Goal: Register for event/course

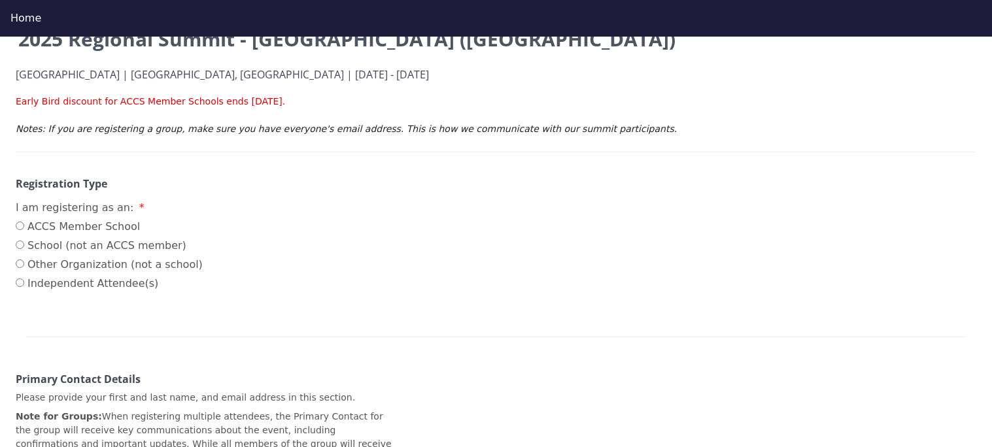
scroll to position [141, 0]
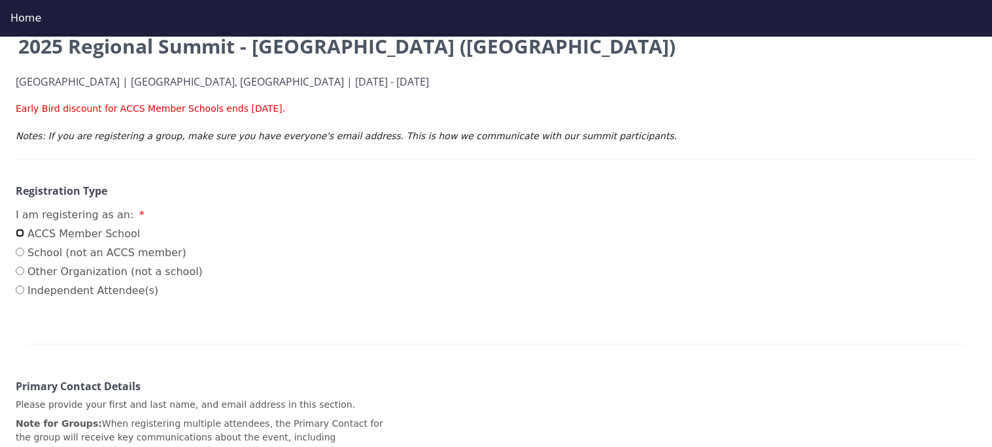
click at [18, 233] on input "ACCS Member School" at bounding box center [20, 233] width 9 height 9
radio input "true"
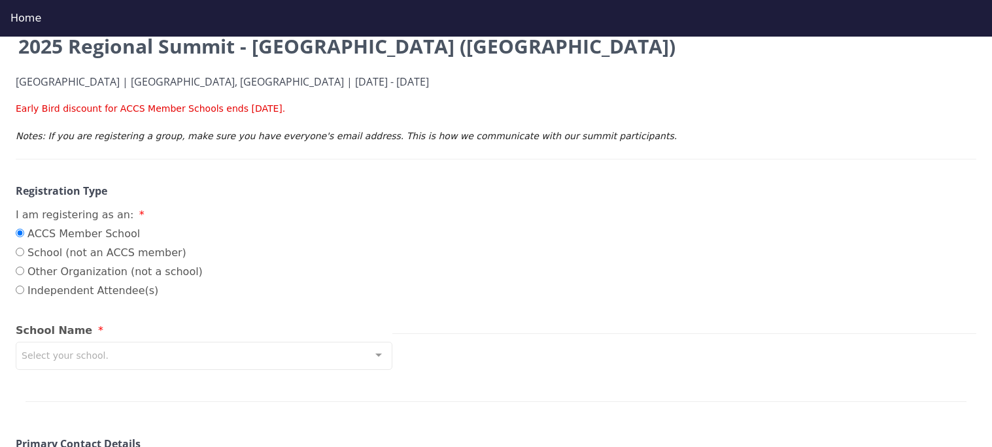
click at [377, 360] on div at bounding box center [379, 355] width 26 height 25
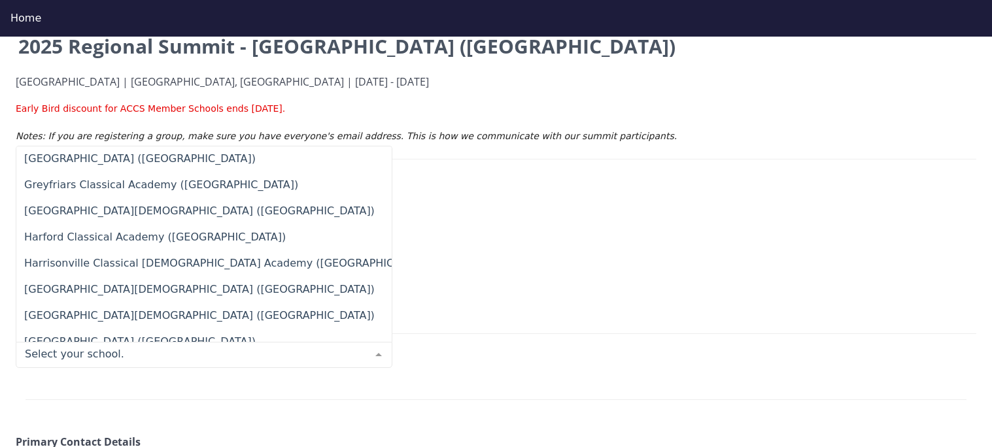
scroll to position [5289, 0]
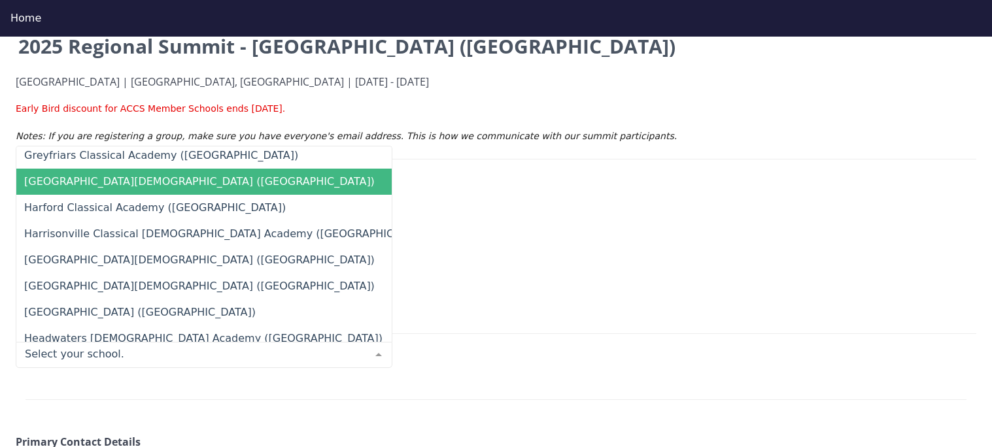
click at [171, 186] on span "[GEOGRAPHIC_DATA][DEMOGRAPHIC_DATA] ([GEOGRAPHIC_DATA])" at bounding box center [199, 181] width 351 height 12
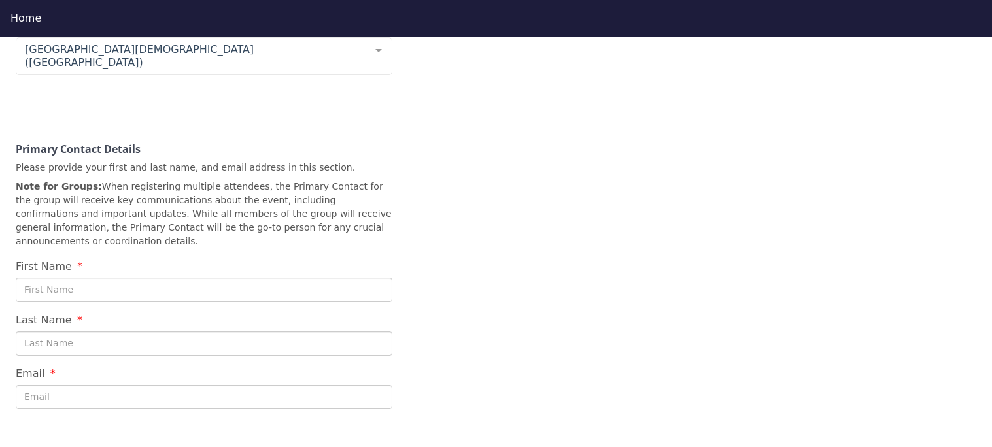
scroll to position [411, 0]
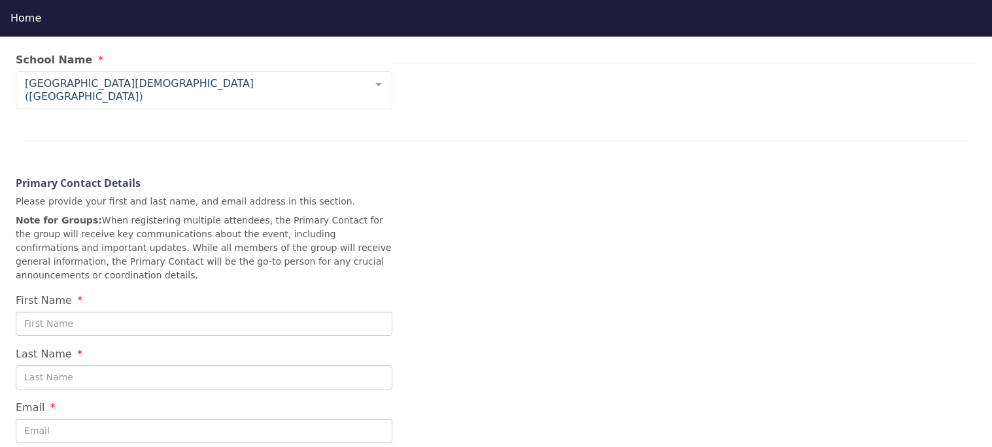
click at [136, 312] on input "First Name" at bounding box center [204, 324] width 377 height 24
type input "[PERSON_NAME]"
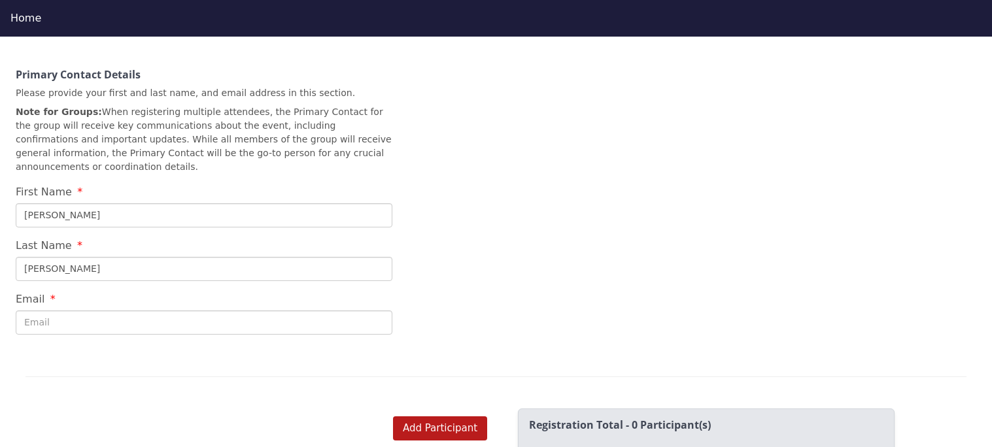
scroll to position [522, 0]
type input "[PERSON_NAME]"
click at [103, 309] on input "Email" at bounding box center [204, 321] width 377 height 24
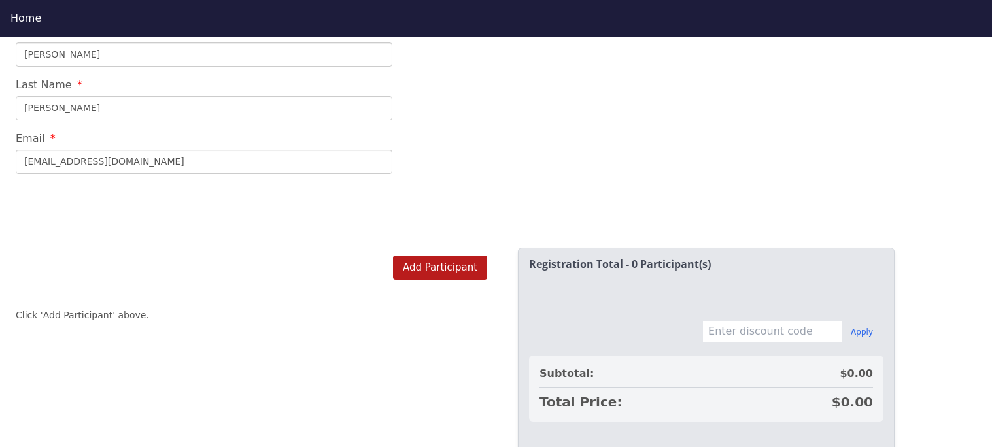
scroll to position [673, 0]
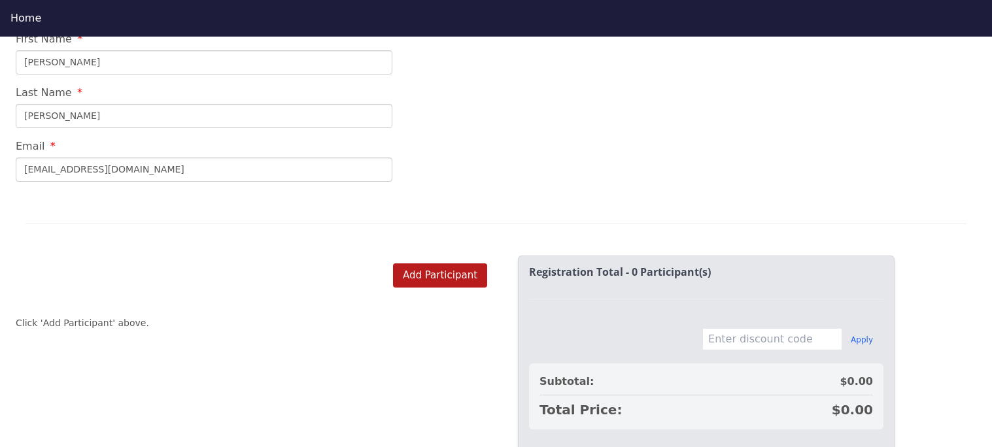
click at [92, 158] on input "[EMAIL_ADDRESS][DOMAIN_NAME]" at bounding box center [204, 170] width 377 height 24
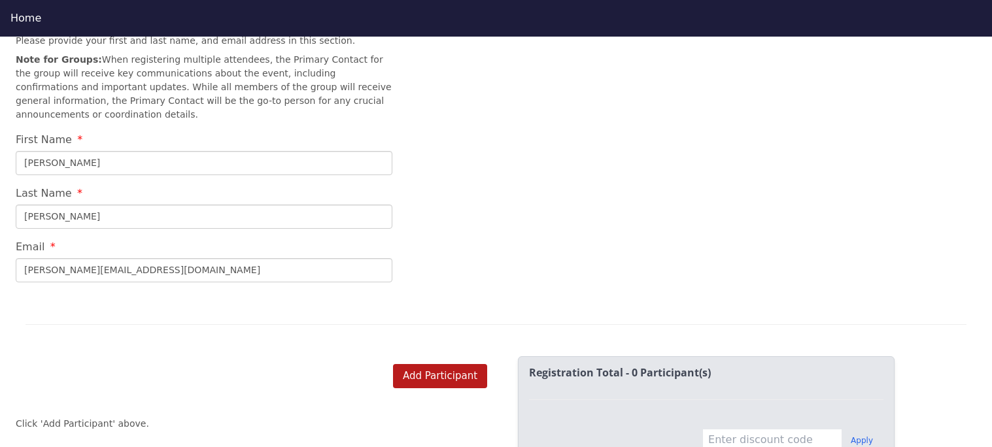
scroll to position [693, 0]
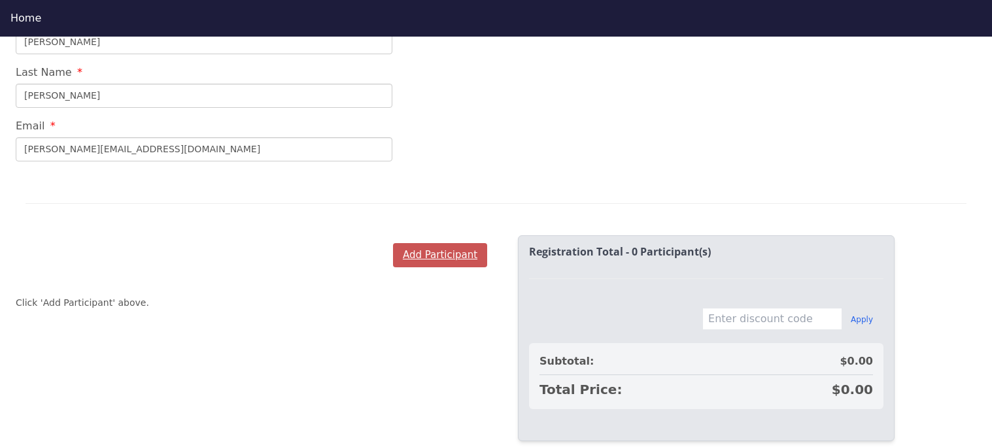
type input "[PERSON_NAME][EMAIL_ADDRESS][DOMAIN_NAME]"
click at [434, 243] on button "Add Participant" at bounding box center [440, 255] width 94 height 24
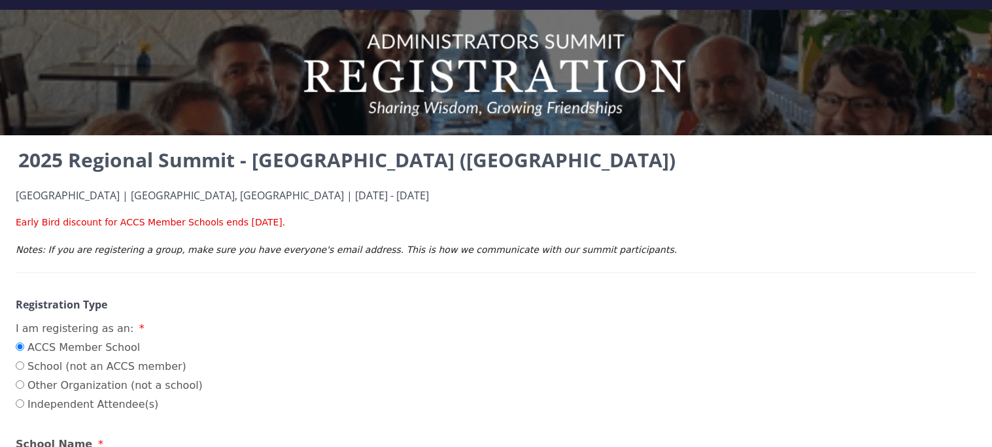
scroll to position [0, 0]
